Goal: Task Accomplishment & Management: Manage account settings

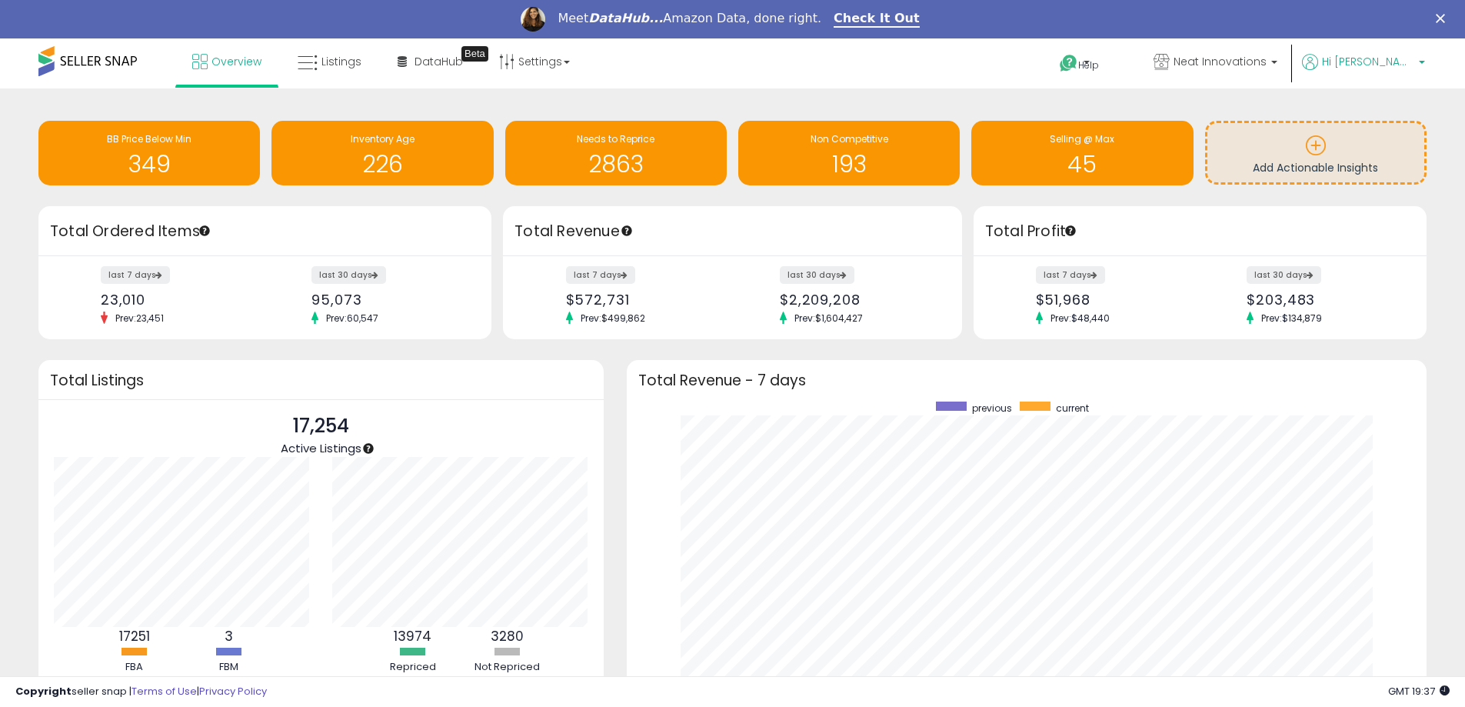
click at [1420, 60] on p "Hi [PERSON_NAME]" at bounding box center [1363, 63] width 123 height 19
click at [1388, 119] on link "Profile" at bounding box center [1393, 120] width 31 height 15
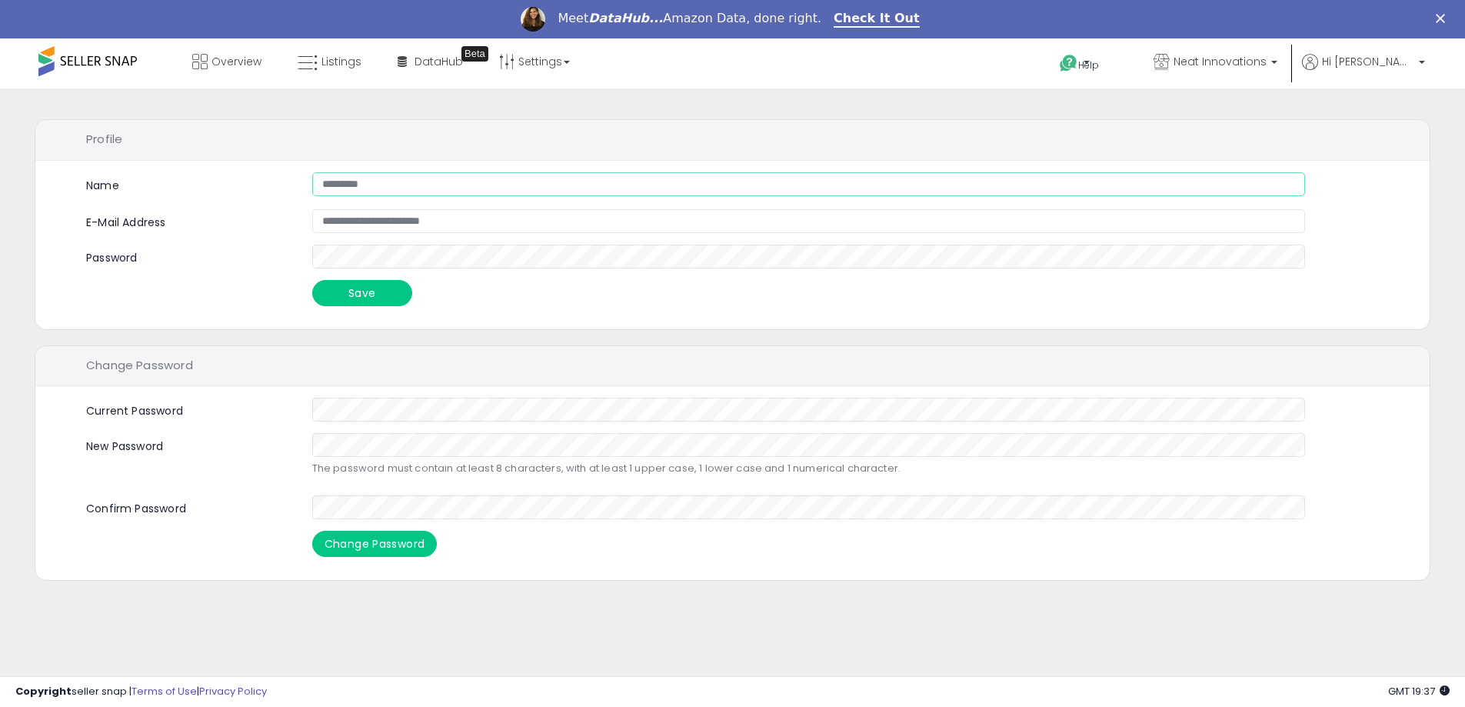
drag, startPoint x: 391, startPoint y: 186, endPoint x: 306, endPoint y: 182, distance: 85.4
click at [306, 182] on div "*********" at bounding box center [809, 184] width 1017 height 24
click at [78, 62] on span at bounding box center [87, 61] width 98 height 30
click at [49, 62] on span at bounding box center [87, 61] width 98 height 30
click at [207, 61] on link "Overview" at bounding box center [227, 61] width 92 height 46
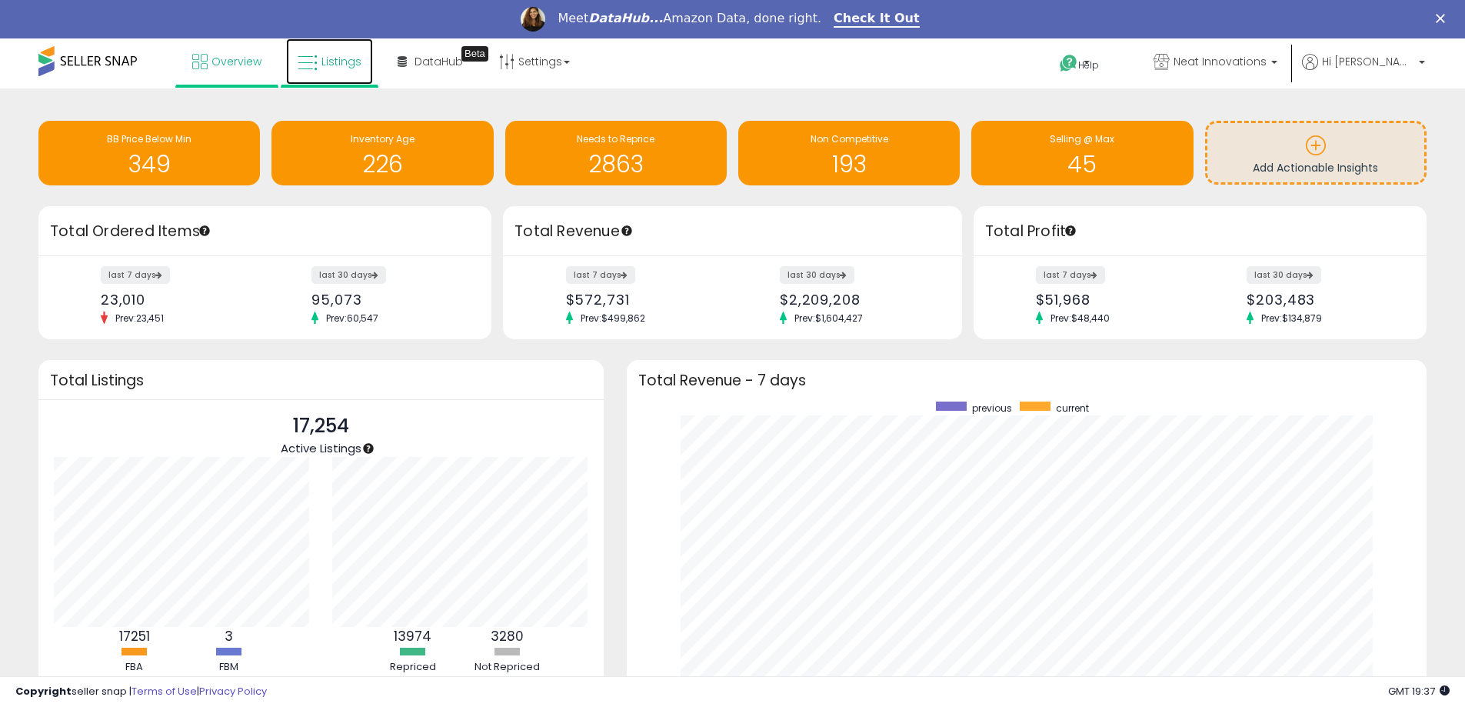
click at [340, 64] on span "Listings" at bounding box center [341, 61] width 40 height 15
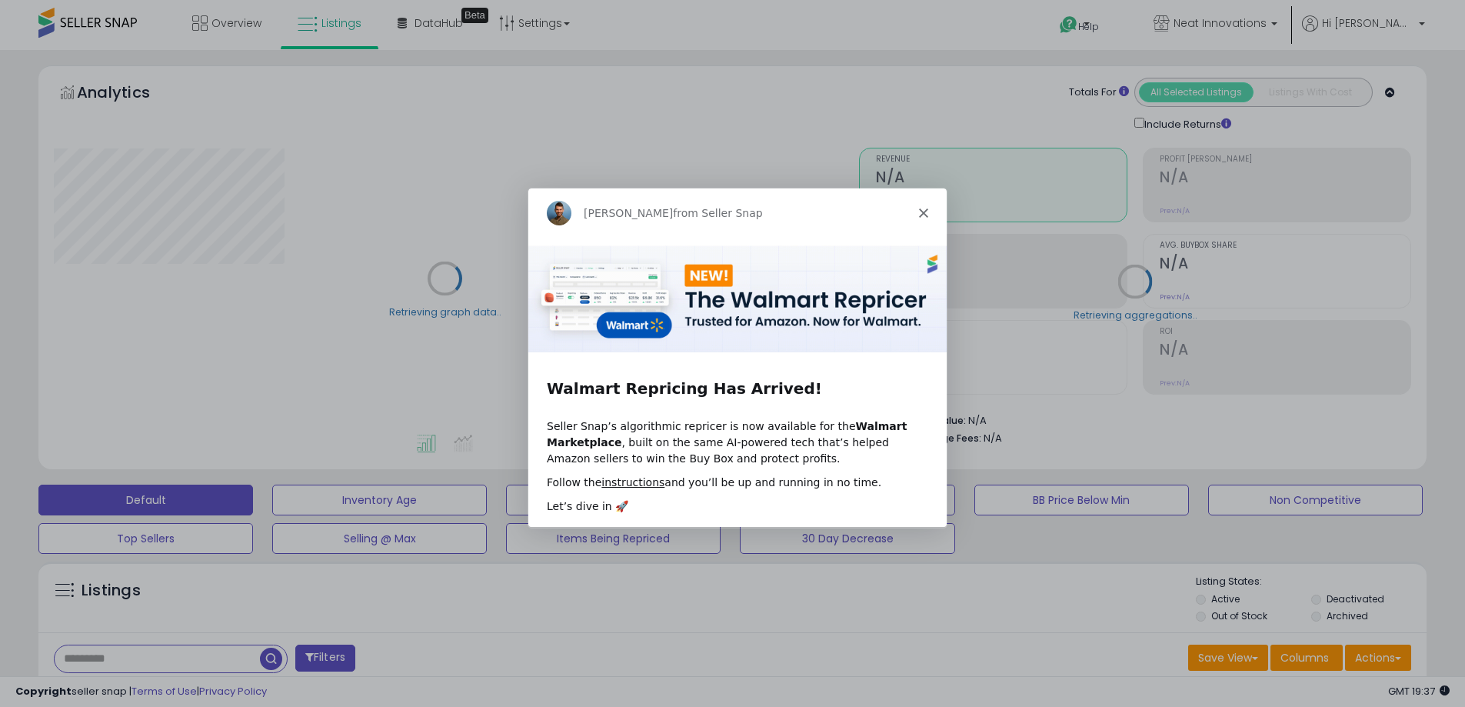
click at [922, 204] on div "Adrian from Seller Snap" at bounding box center [736, 212] width 418 height 49
click at [922, 206] on div "Adrian from Seller Snap" at bounding box center [736, 212] width 418 height 49
click at [921, 212] on polygon "Close" at bounding box center [921, 212] width 9 height 9
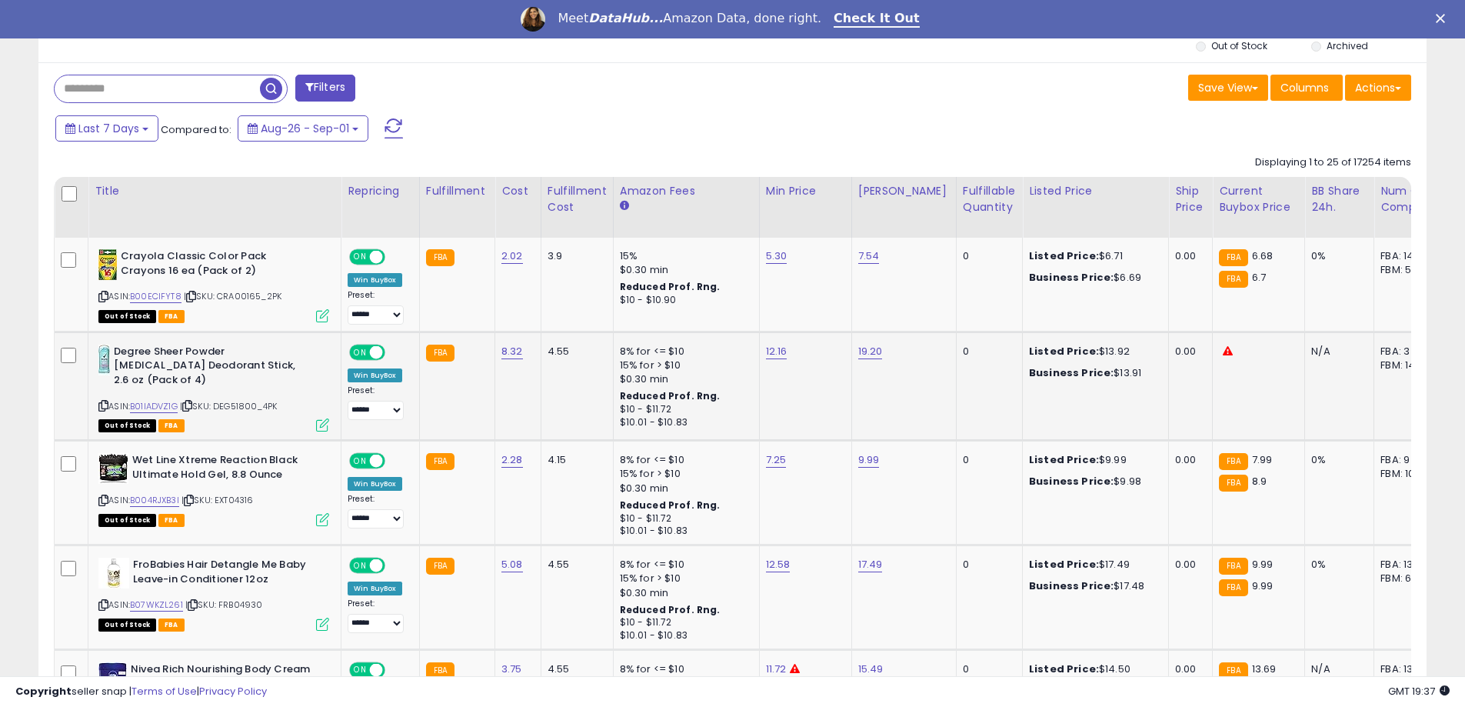
scroll to position [385, 0]
